Goal: Transaction & Acquisition: Purchase product/service

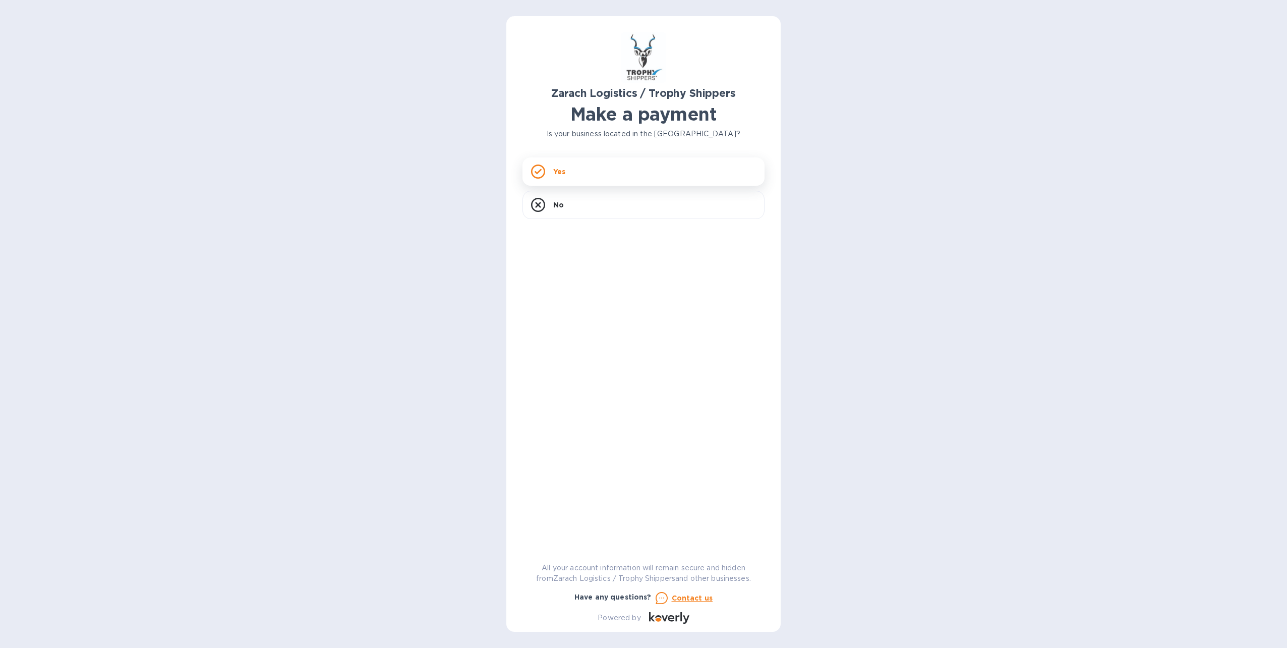
click at [598, 172] on div "Yes" at bounding box center [644, 171] width 242 height 28
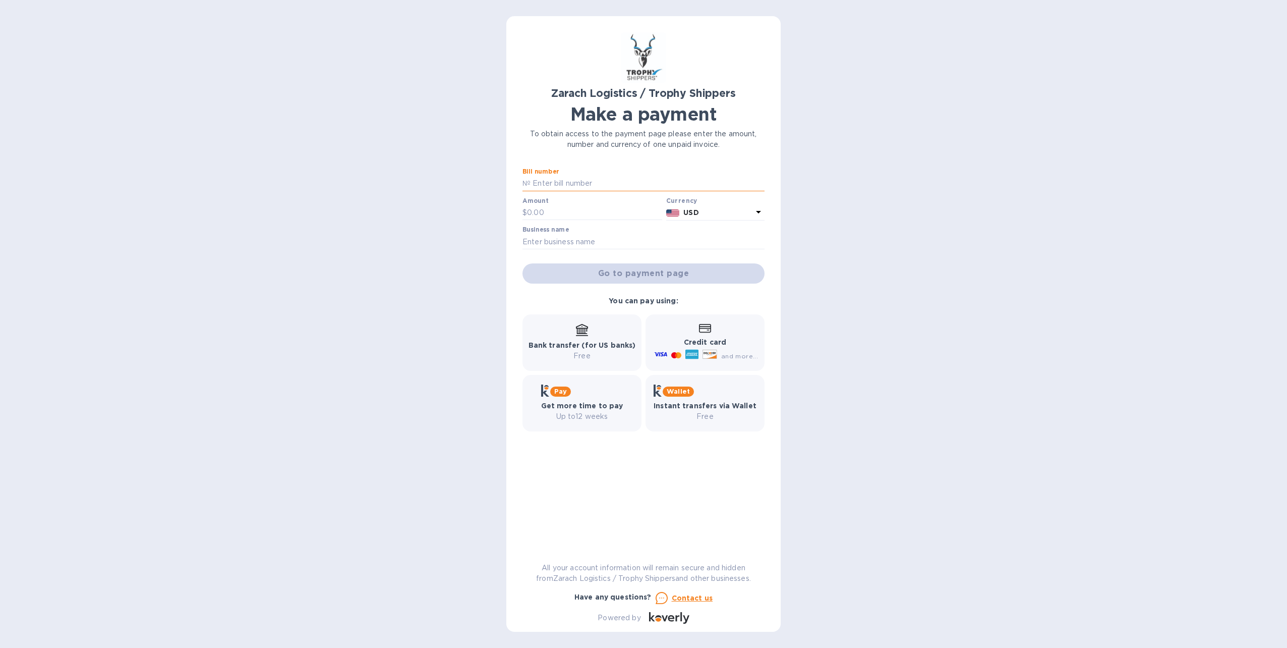
click at [596, 183] on input "text" at bounding box center [648, 183] width 234 height 15
type input "B00173056"
type input "1,115.00"
type input "r [PERSON_NAME]"
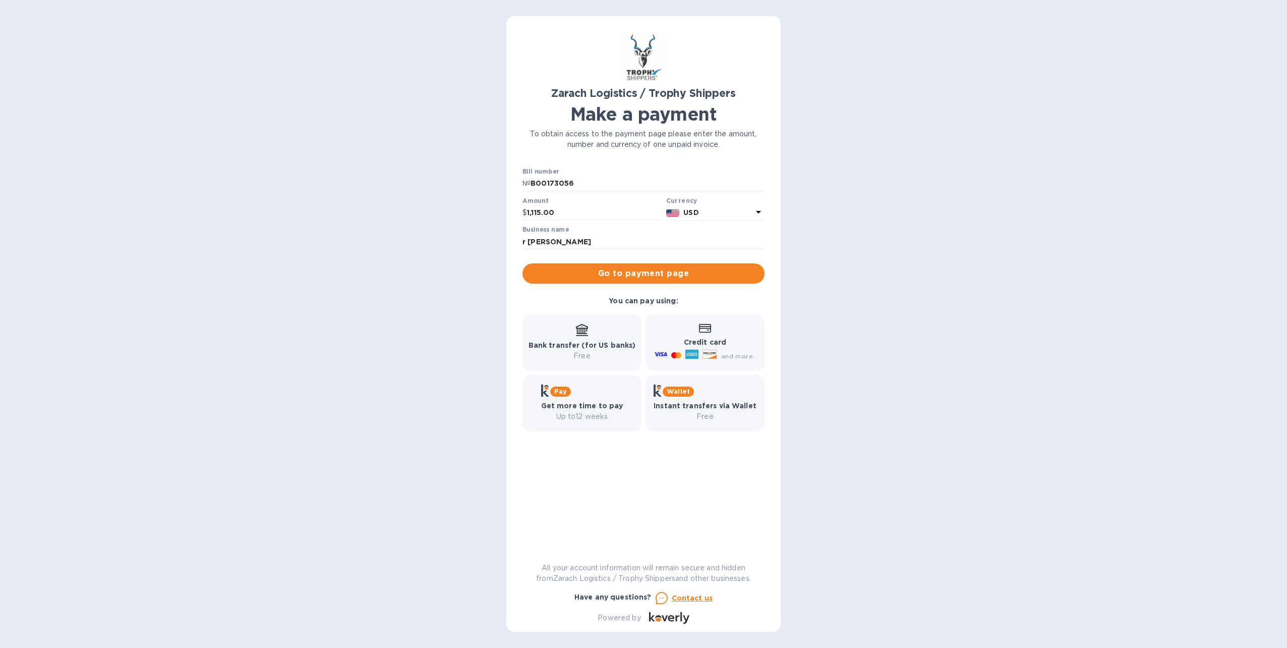
click at [911, 253] on div "Zarach Logistics / Trophy Shippers Make a payment To obtain access to the payme…" at bounding box center [643, 324] width 1287 height 648
click at [654, 272] on span "Go to payment page" at bounding box center [644, 273] width 226 height 12
